Goal: Task Accomplishment & Management: Use online tool/utility

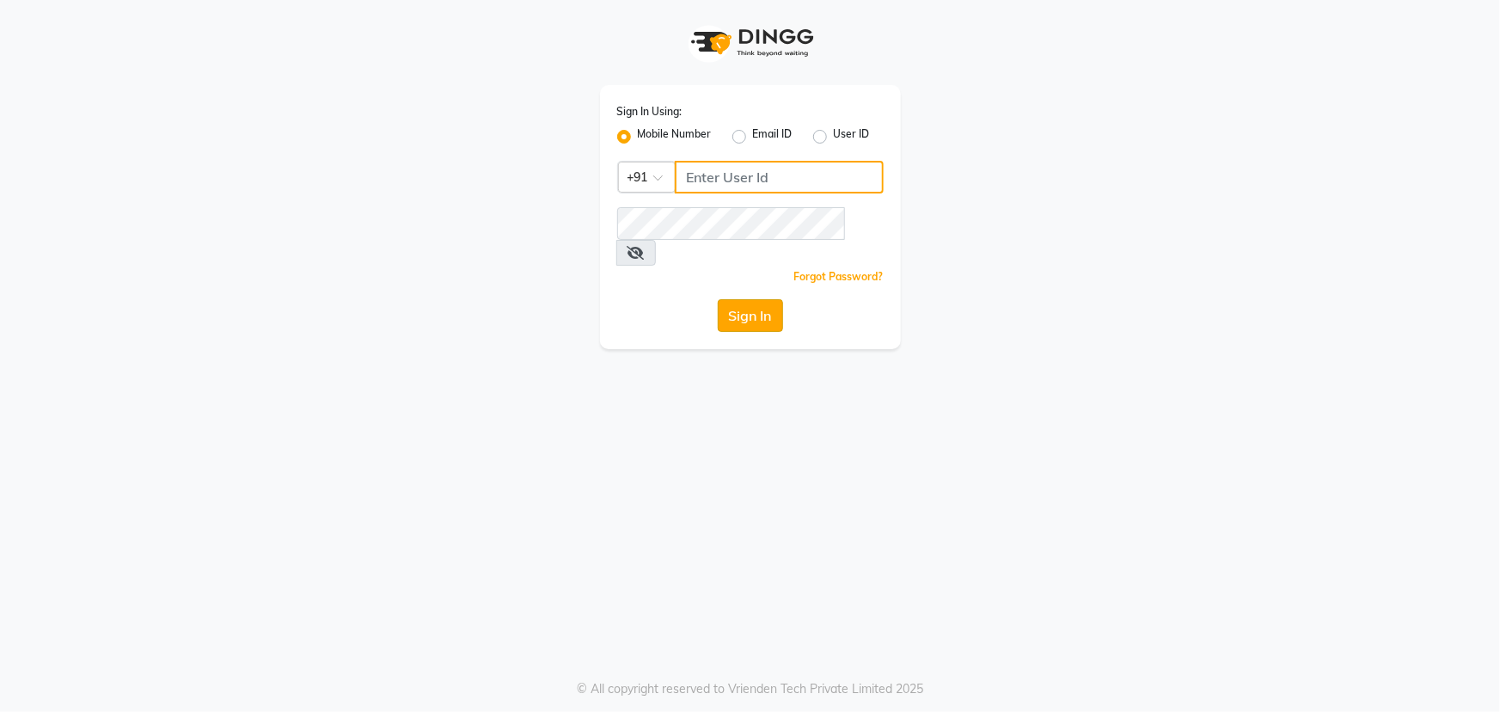
type input "7799792345"
click at [757, 299] on button "Sign In" at bounding box center [750, 315] width 65 height 33
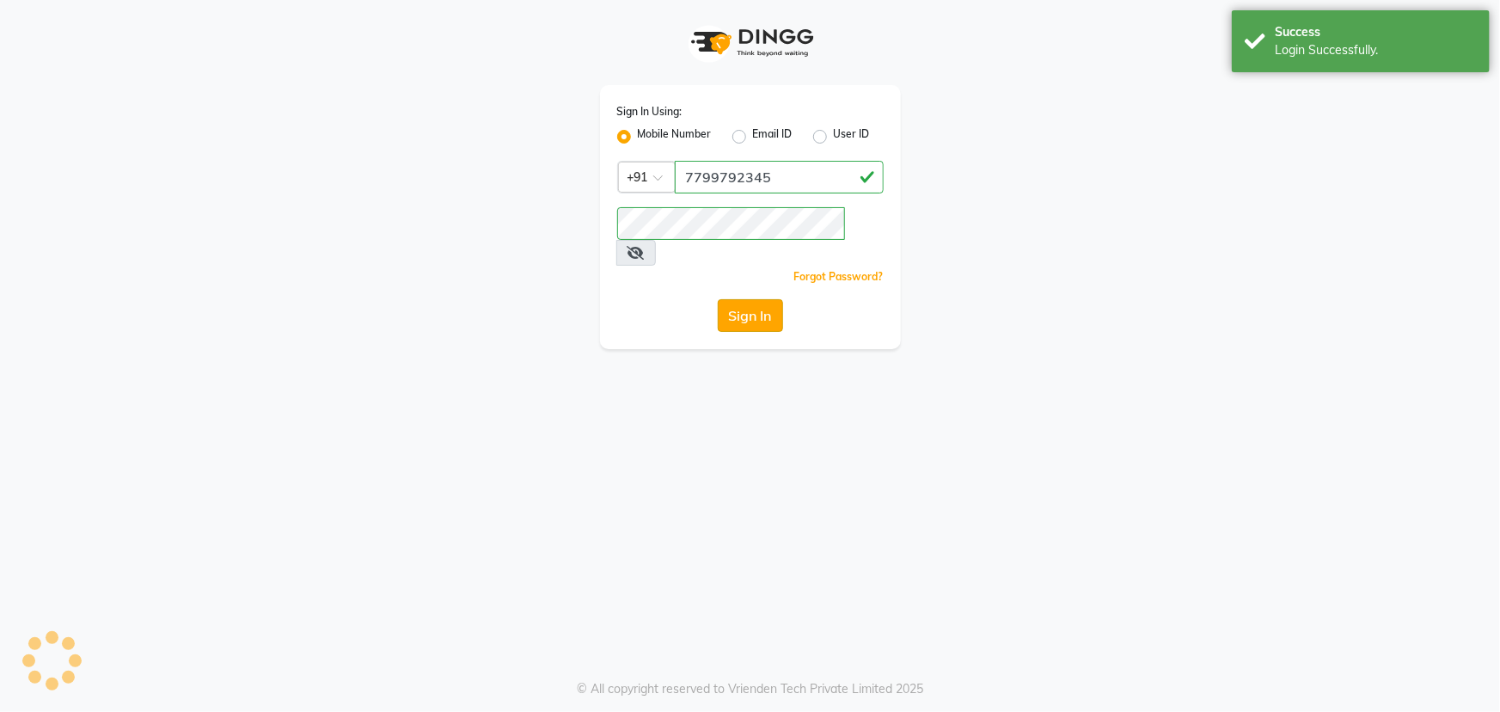
select select "service"
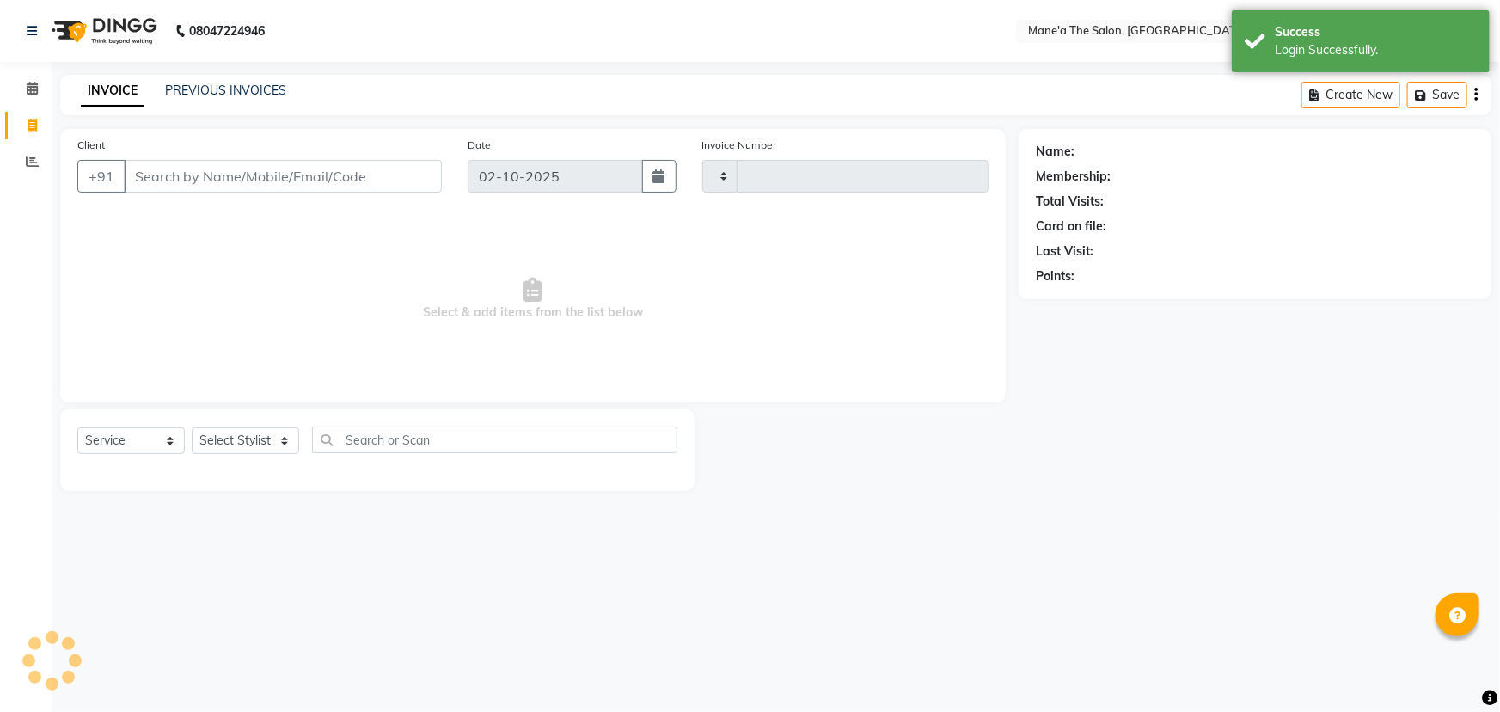
type input "4118"
select select "7205"
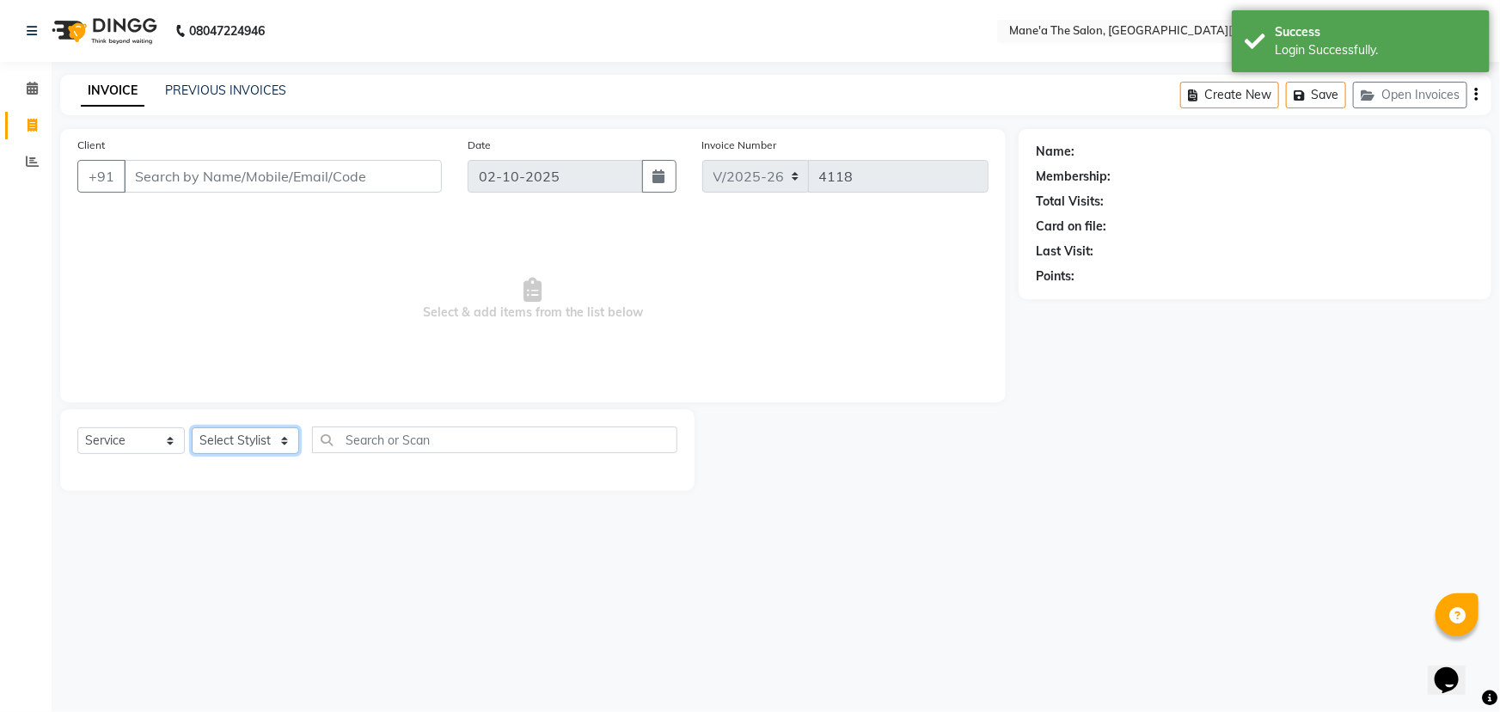
click at [278, 441] on select "Select Stylist Anil Faeam Junaid New Manager [PERSON_NAME] Owner Rani [PERSON_N…" at bounding box center [245, 440] width 107 height 27
select select "87897"
click at [192, 427] on select "Select Stylist Anil Faeam Junaid New Manager [PERSON_NAME] Owner Rani [PERSON_N…" at bounding box center [245, 440] width 107 height 27
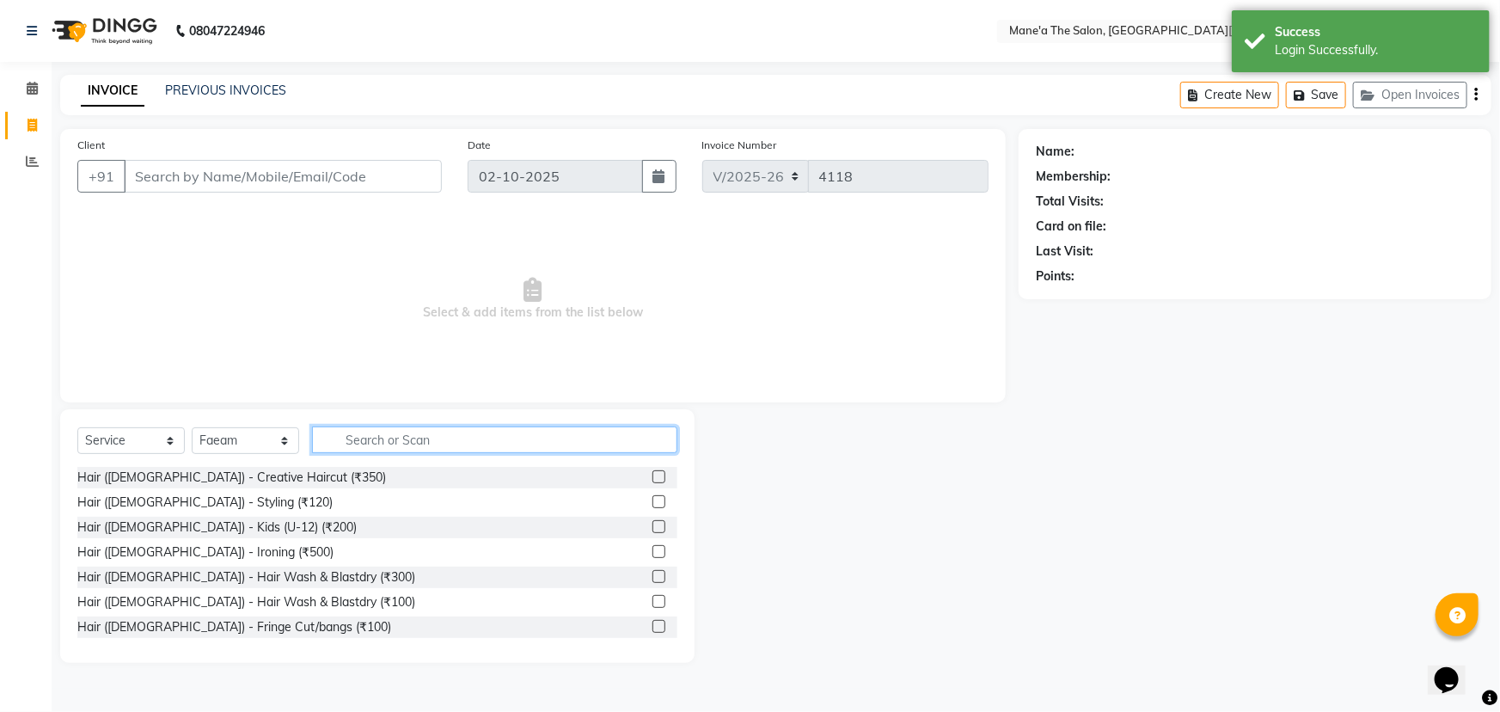
click at [342, 448] on input "text" at bounding box center [494, 439] width 365 height 27
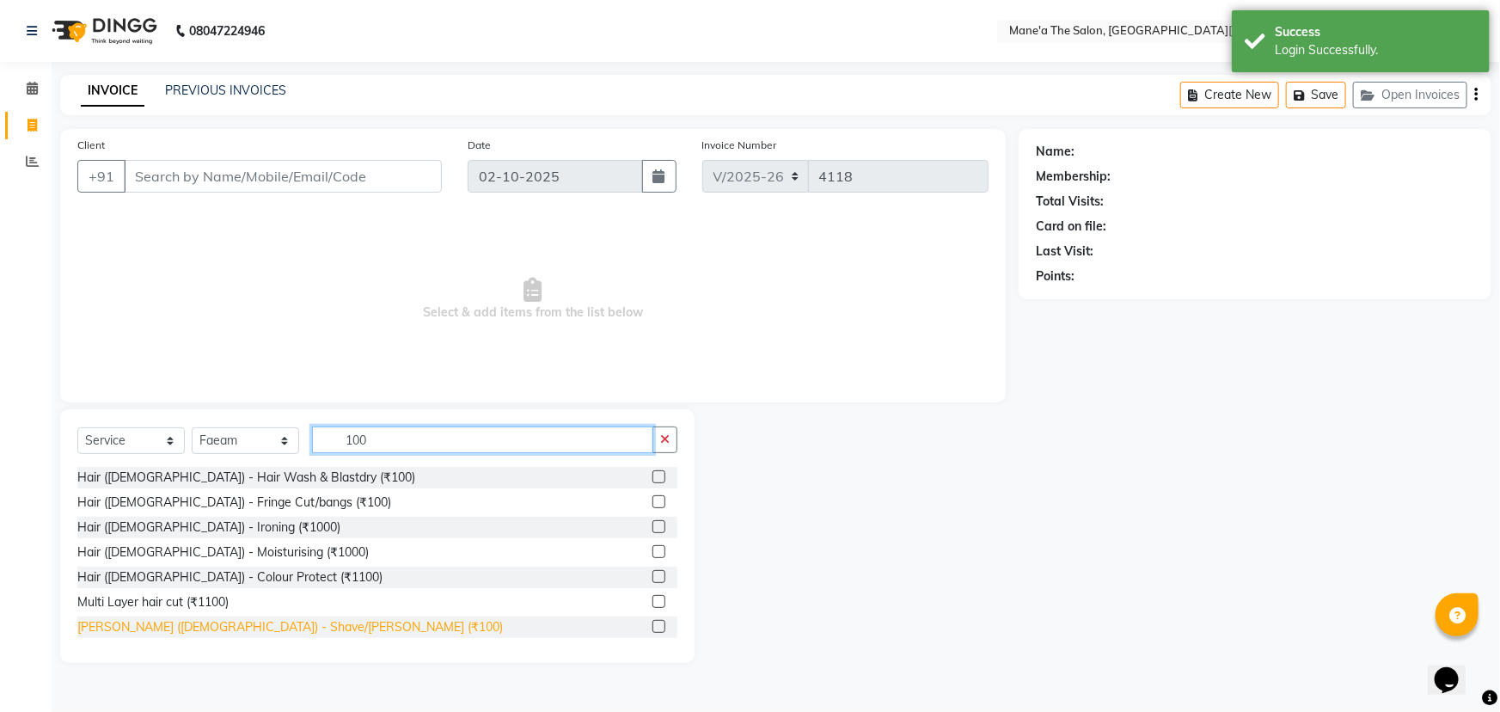
type input "100"
click at [175, 629] on div "[PERSON_NAME] ([DEMOGRAPHIC_DATA]) - Shave/[PERSON_NAME] (₹100)" at bounding box center [290, 627] width 426 height 18
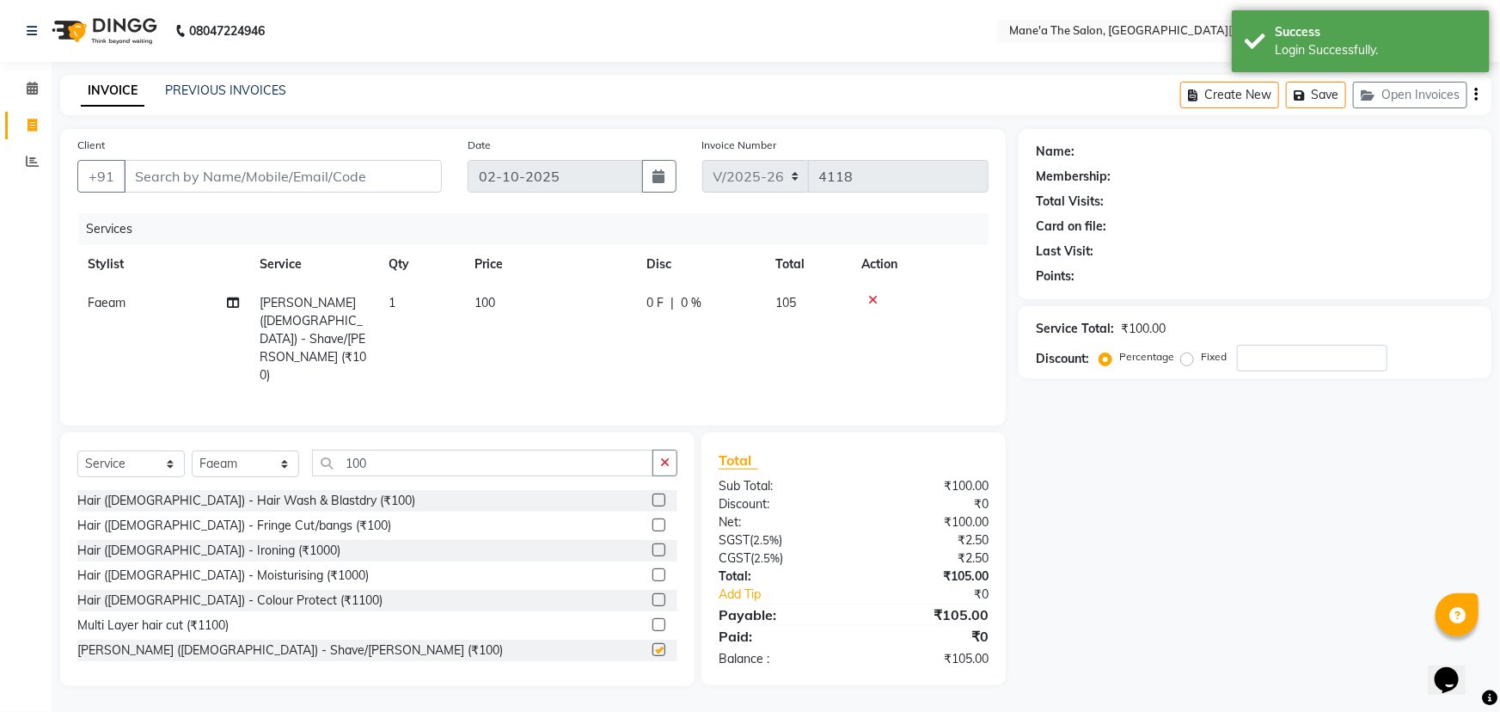
checkbox input "false"
click at [246, 186] on input "Client" at bounding box center [283, 176] width 318 height 33
type input "8"
type input "0"
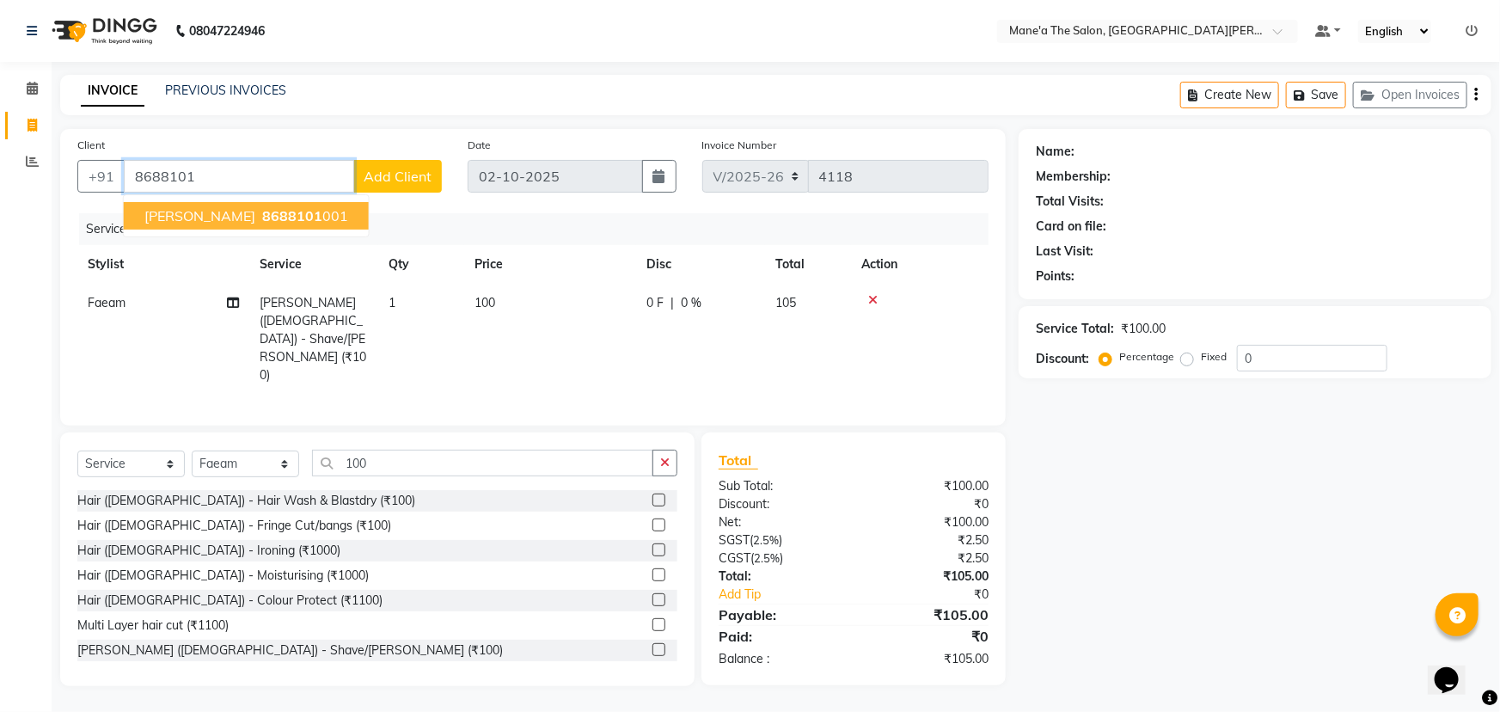
click at [262, 209] on span "8688101" at bounding box center [292, 215] width 60 height 17
type input "8688101001"
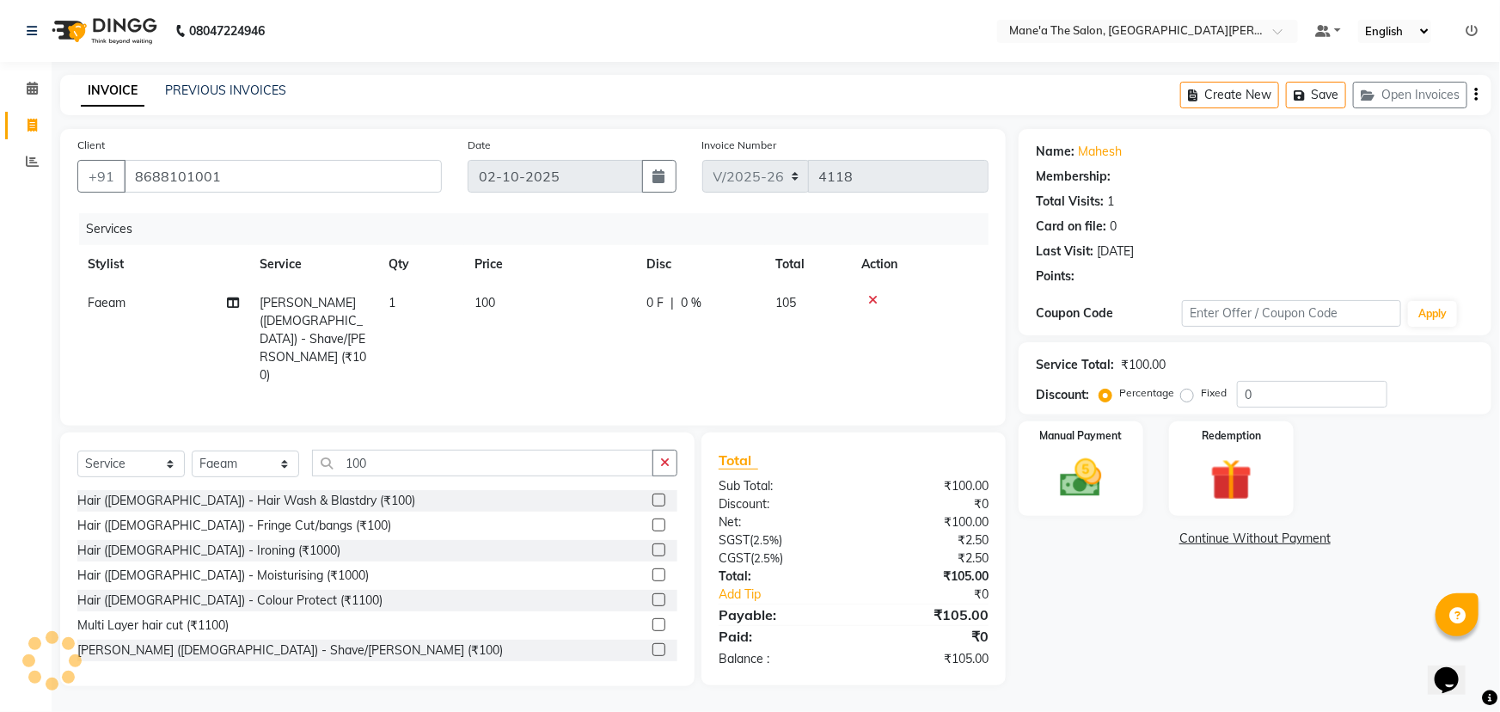
type input "20"
select select "1: Object"
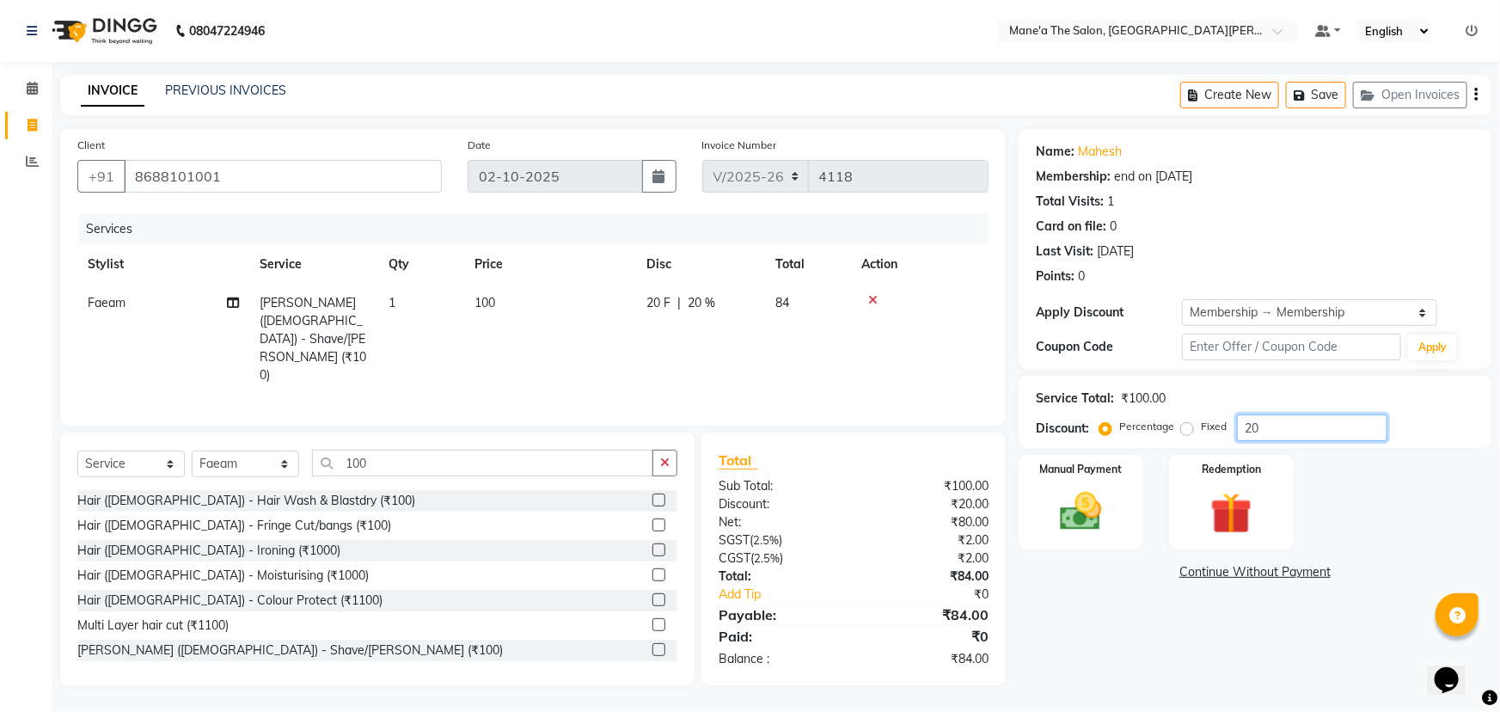
click at [1290, 429] on input "20" at bounding box center [1312, 427] width 150 height 27
type input "2"
type input "10"
click at [1103, 542] on div "Manual Payment" at bounding box center [1081, 502] width 130 height 99
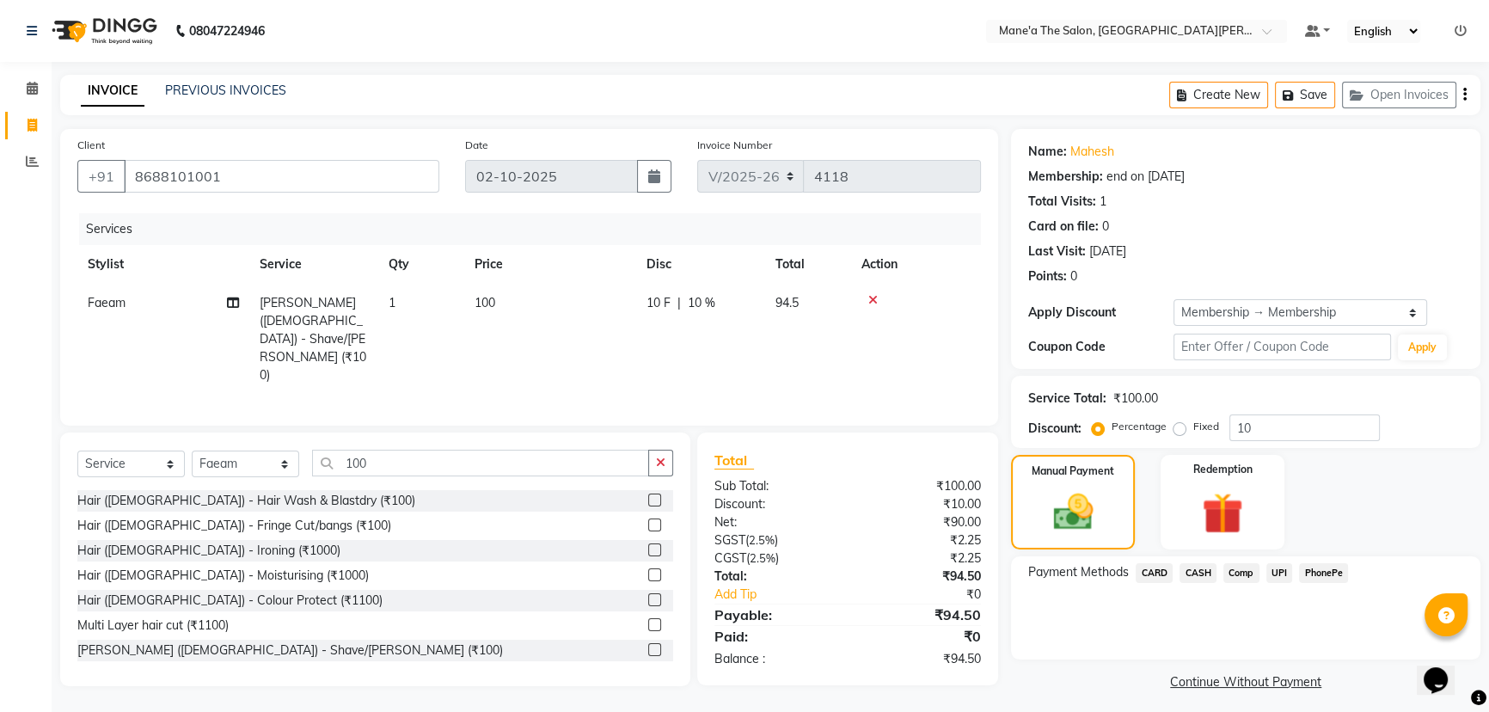
click at [1340, 571] on span "PhonePe" at bounding box center [1323, 573] width 49 height 20
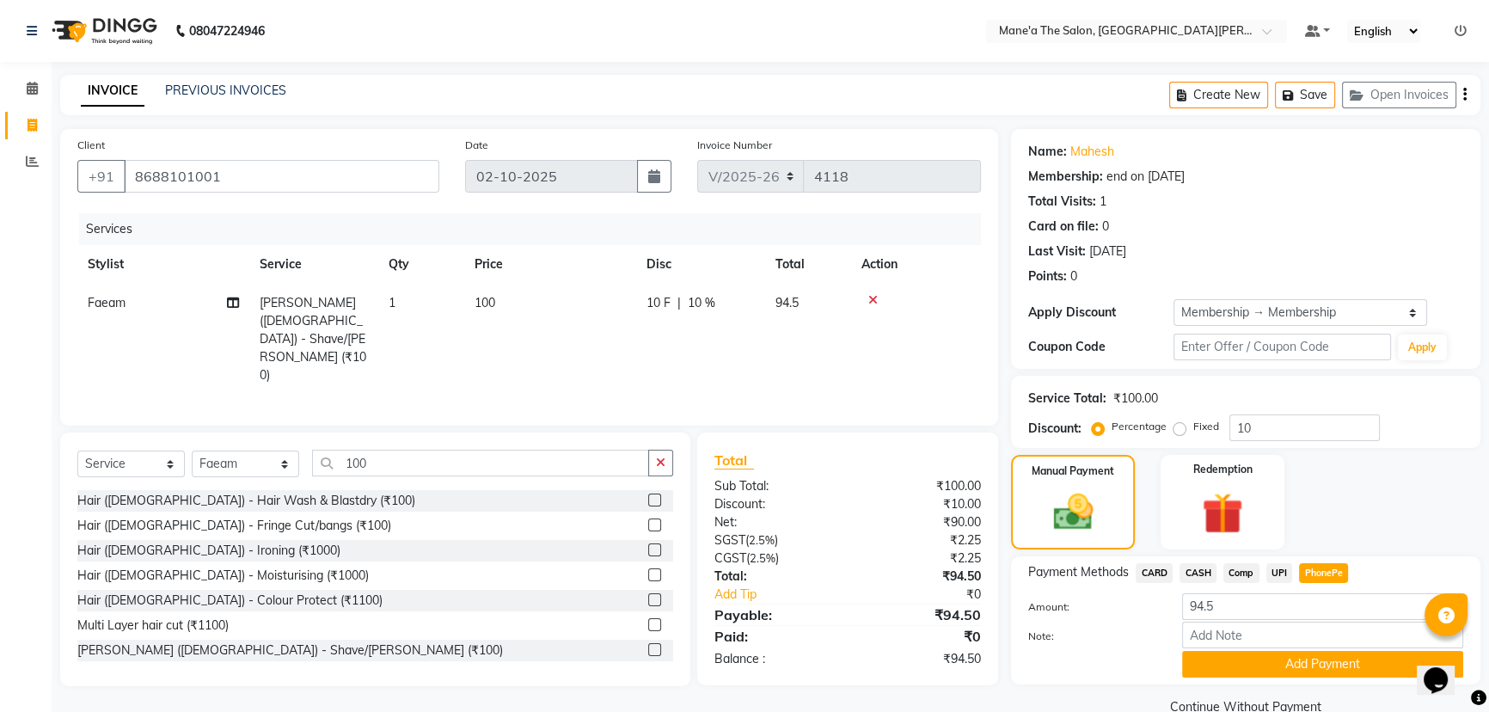
click at [1318, 664] on button "Add Payment" at bounding box center [1322, 664] width 281 height 27
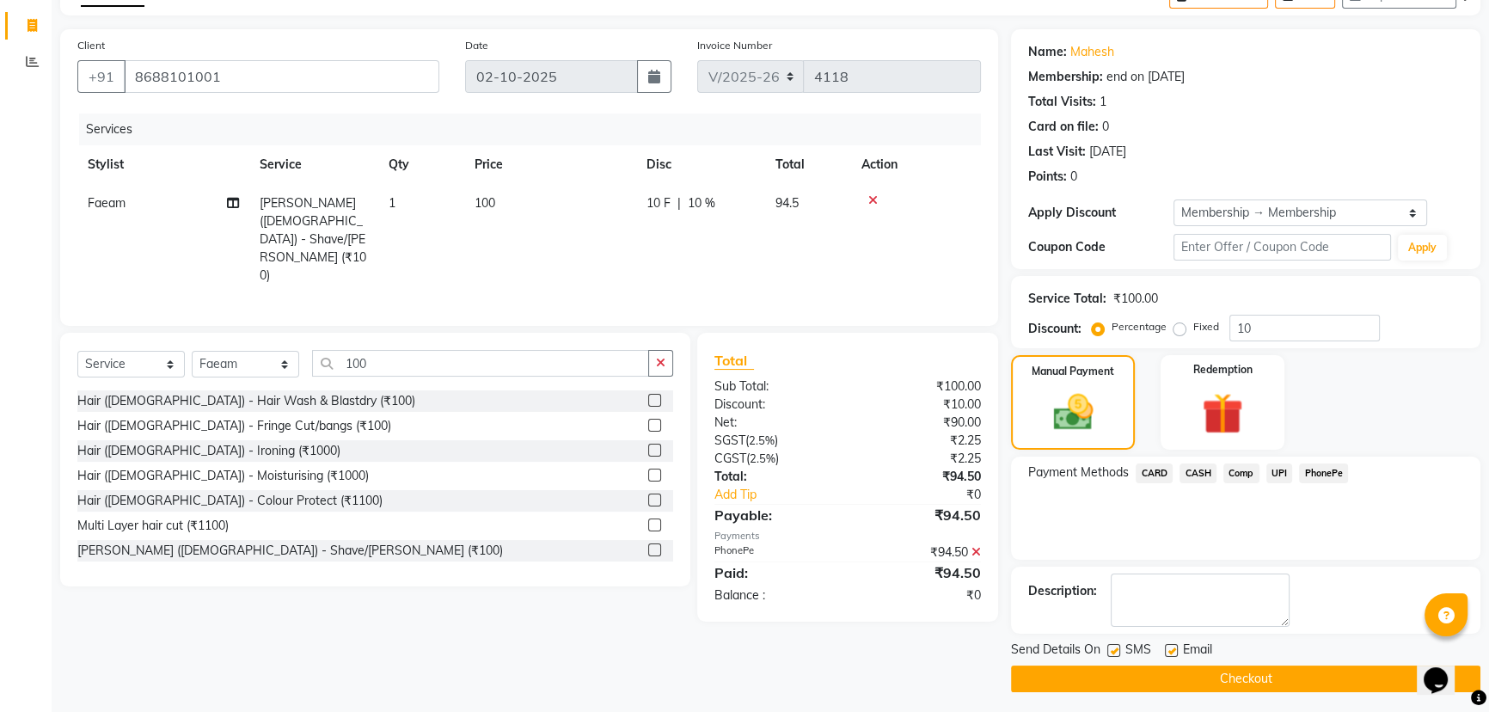
scroll to position [104, 0]
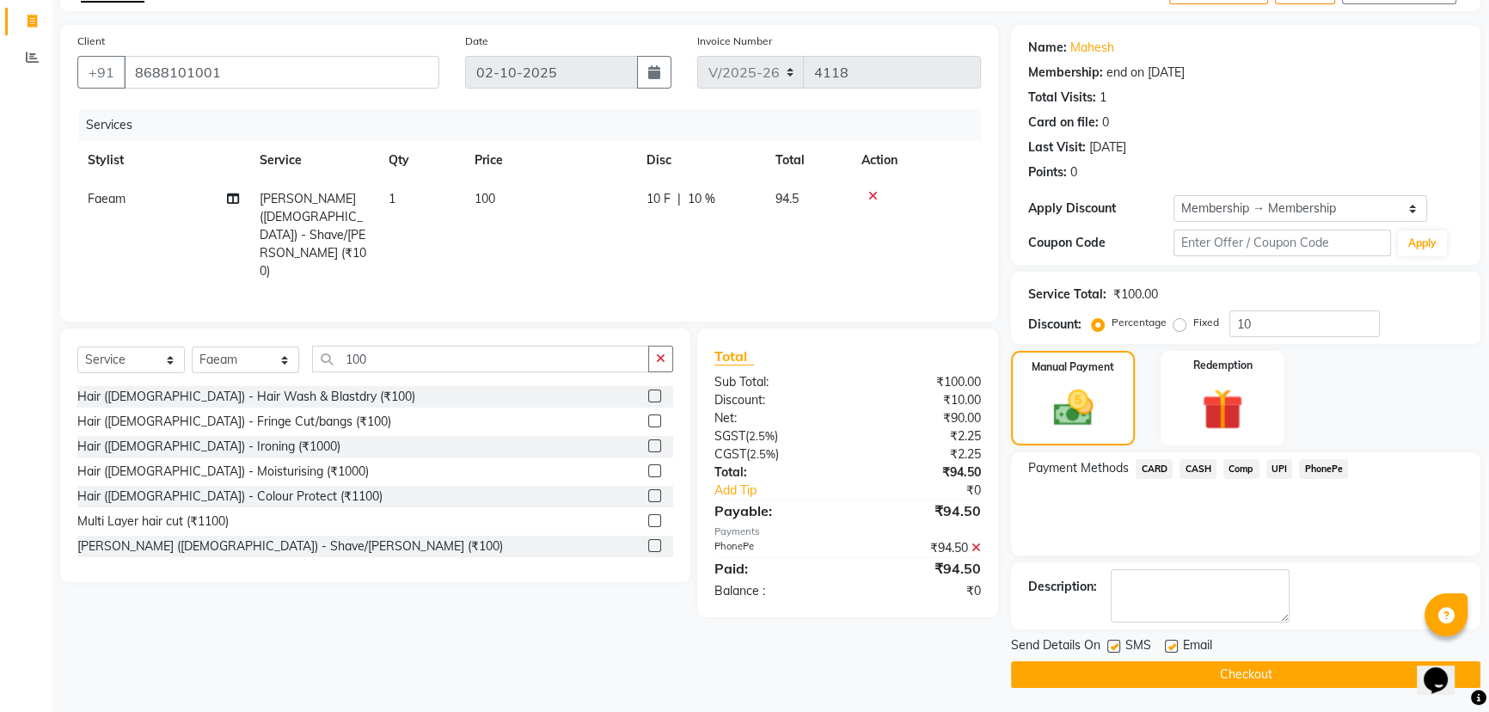
click at [1307, 669] on button "Checkout" at bounding box center [1245, 674] width 469 height 27
